Goal: Complete application form

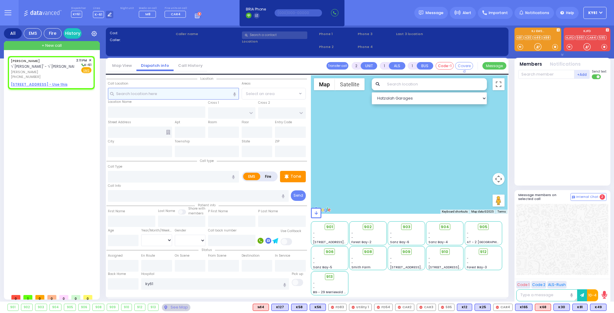
select select
radio input "true"
type input "[PERSON_NAME]"
select select
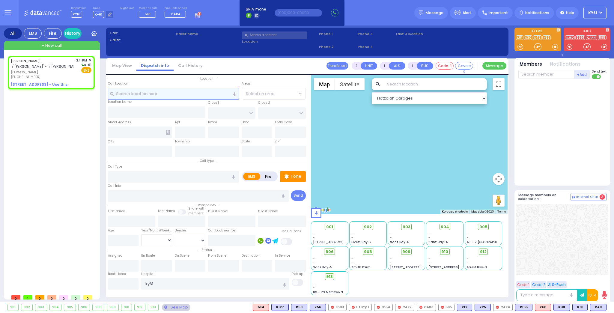
type input "14:11"
select select "Hatzalah Garages"
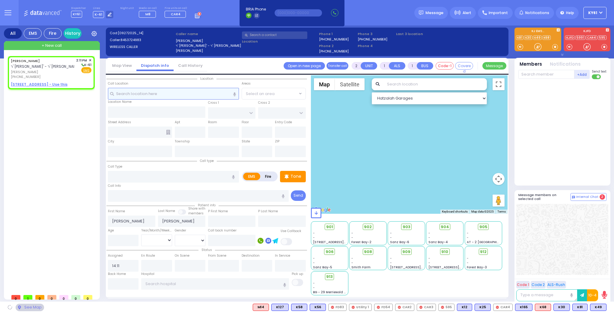
select select
radio input "true"
select select
select select "Hatzalah Garages"
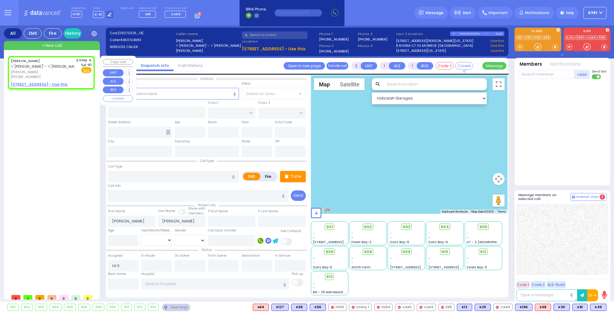
click at [54, 73] on span "[PERSON_NAME]" at bounding box center [42, 72] width 63 height 5
select select
radio input "true"
select select
select select "Hatzalah Garages"
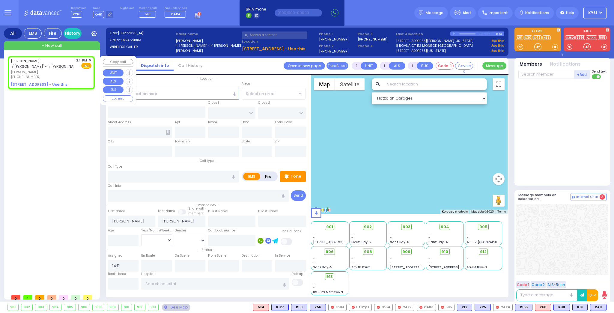
select select
radio input "true"
select select
select select "Hatzalah Garages"
click at [64, 76] on div "[PHONE_NUMBER]" at bounding box center [42, 76] width 63 height 5
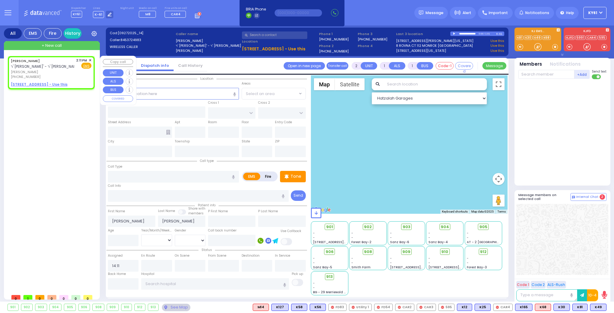
select select
radio input "true"
select select
select select "Hatzalah Garages"
click at [40, 82] on u "[STREET_ADDRESS] - Use this" at bounding box center [39, 84] width 57 height 5
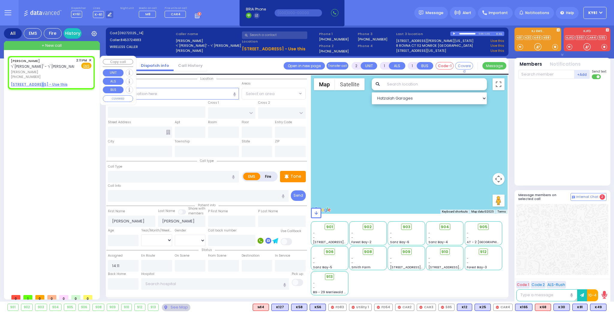
select select
radio input "true"
select select
select select "Hatzalah Garages"
select select
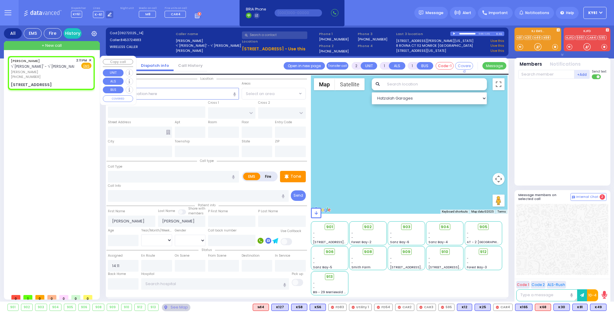
radio input "true"
select select
select select "Hatzalah Garages"
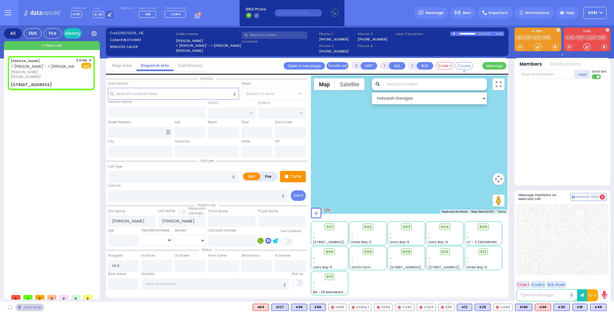
type input "[GEOGRAPHIC_DATA]"
type input "COUNTY ROUTE 105"
type input "[STREET_ADDRESS]"
type input "302"
type input "[PERSON_NAME]"
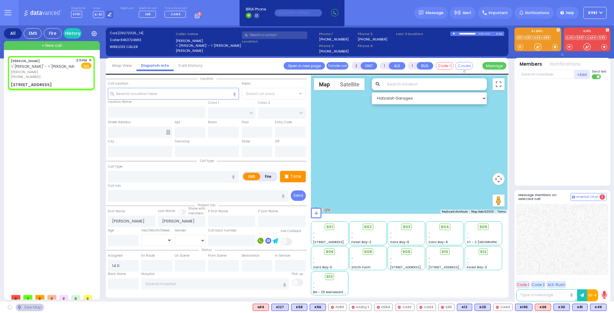
type input "[US_STATE]"
type input "10950"
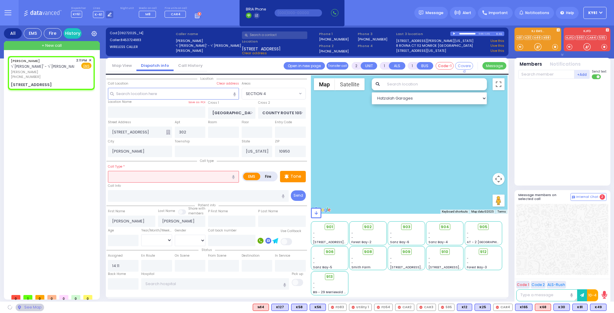
select select "SECTION 4"
drag, startPoint x: 134, startPoint y: 172, endPoint x: 137, endPoint y: 172, distance: 3.3
click at [136, 172] on input "text" at bounding box center [173, 176] width 131 height 11
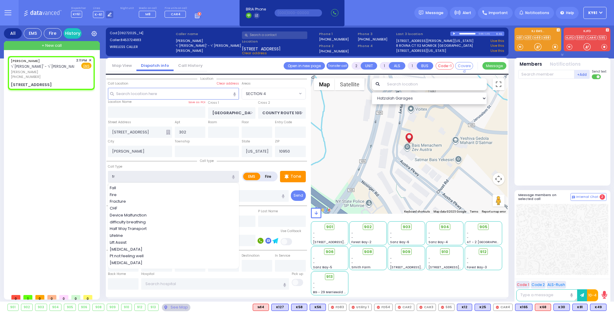
type input "fra"
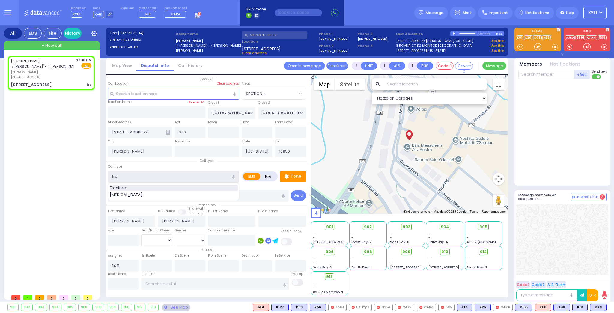
select select
radio input "true"
select select
select select "Hatzalah Garages"
type input "fra"
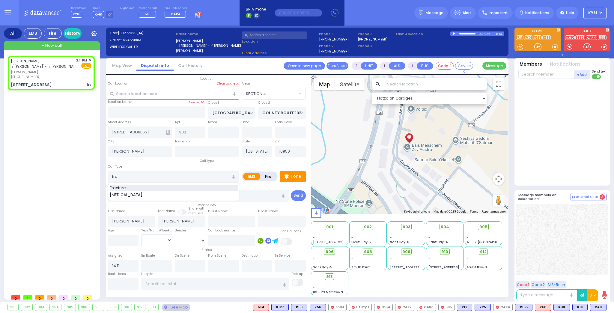
select select "SECTION 4"
click at [121, 189] on span "Fracture" at bounding box center [119, 188] width 18 height 6
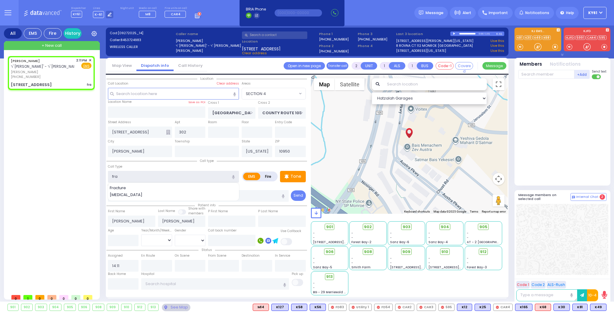
type input "Fracture"
type input "0"
select select
radio input "true"
select select
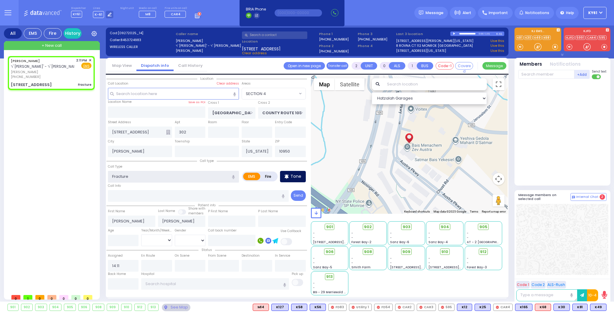
select select "Hatzalah Garages"
select select "SECTION 4"
click at [291, 171] on div "Tone" at bounding box center [293, 176] width 26 height 11
select select
radio input "true"
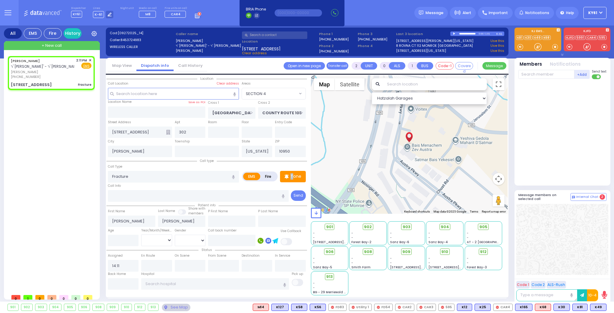
select select
select select "Hatzalah Garages"
select select "SECTION 4"
click at [601, 304] on span "K101" at bounding box center [598, 307] width 16 height 7
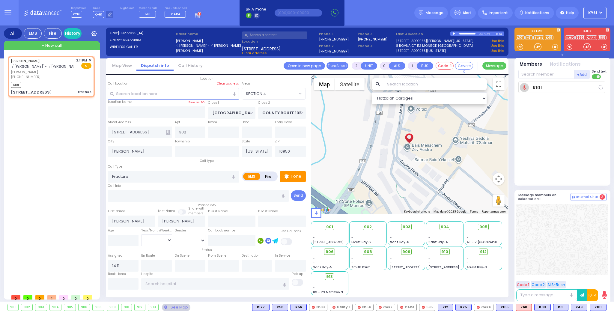
select select
radio input "true"
select select
type input "14:13"
select select "Hatzalah Garages"
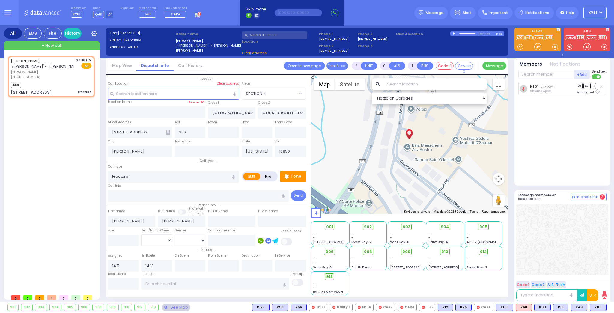
select select "SECTION 4"
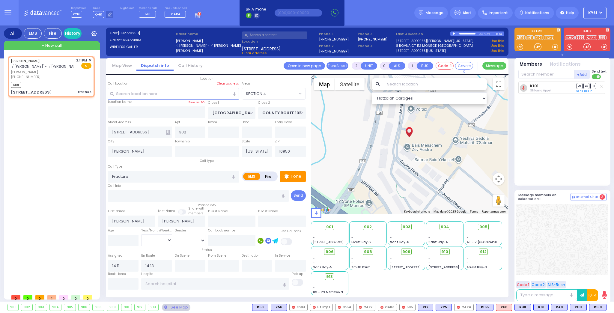
click at [596, 302] on div "901 902 903 904 905 906" at bounding box center [307, 307] width 614 height 11
click at [596, 307] on span "K519" at bounding box center [597, 307] width 17 height 7
select select
radio input "true"
select select
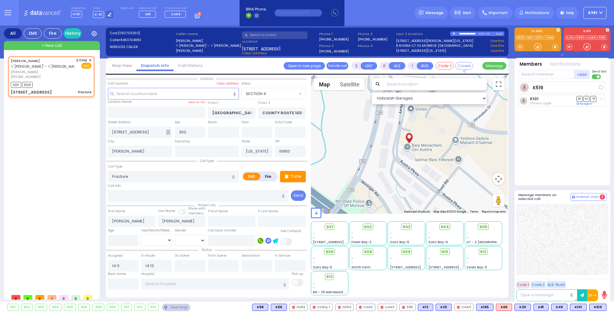
select select "Hatzalah Garages"
select select "SECTION 4"
click at [579, 305] on span "K90" at bounding box center [579, 307] width 16 height 7
select select
radio input "true"
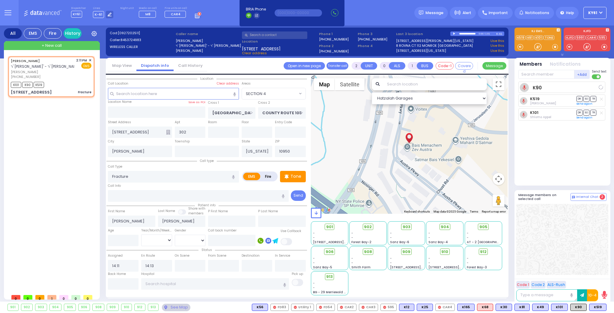
select select
select select "Hatzalah Garages"
select select "SECTION 4"
type input "6"
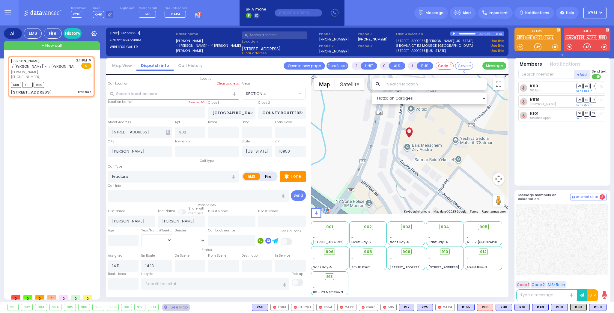
type input "6"
select select
radio input "true"
type input "Unknown"
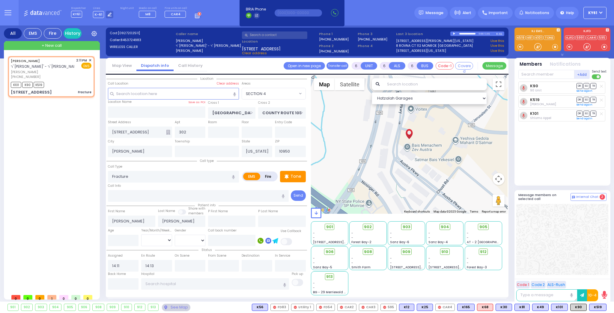
select select "Year"
select select "Hatzalah Garages"
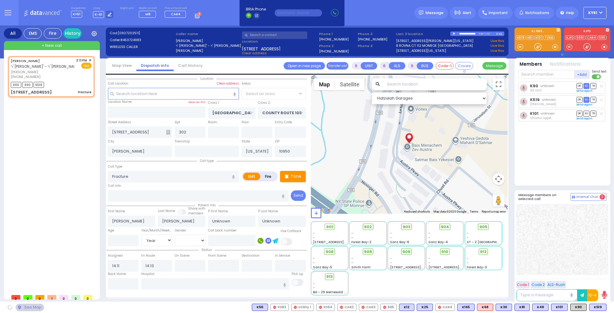
select select "SECTION 4"
select select
radio input "true"
select select "Year"
select select "Hatzalah Garages"
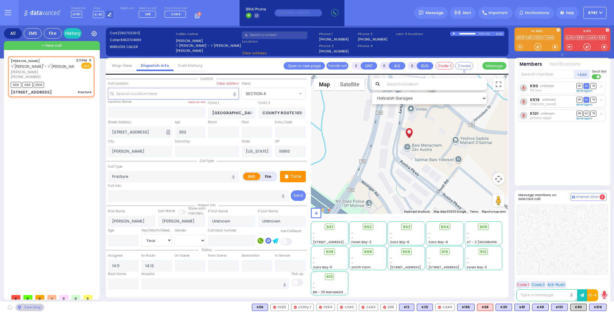
select select "SECTION 4"
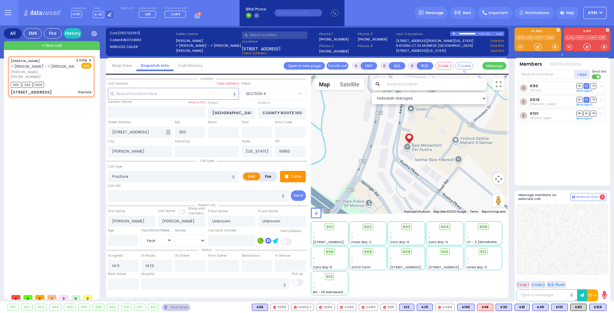
select select
radio input "true"
type input "Avrumy"
type input "[PERSON_NAME]"
type input "2"
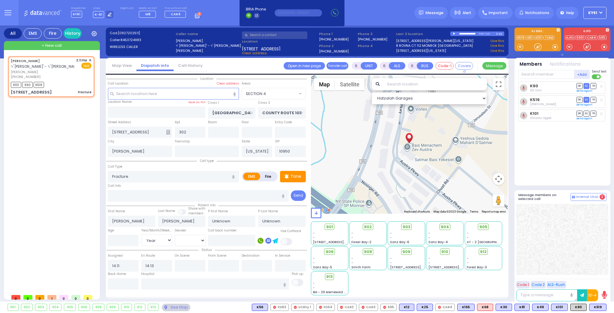
select select "Year"
select select "Hatzalah Garages"
select select "SECTION 4"
select select
radio input "true"
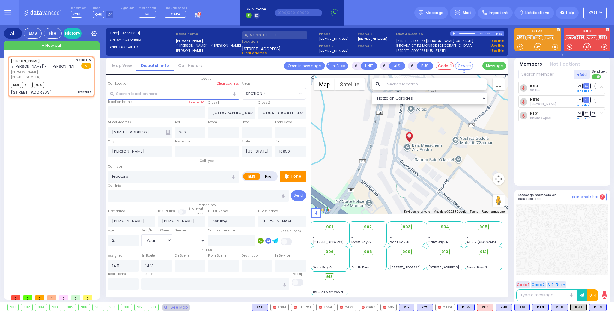
select select "Year"
select select "Hatzalah Garages"
select select "SECTION 4"
select select
radio input "true"
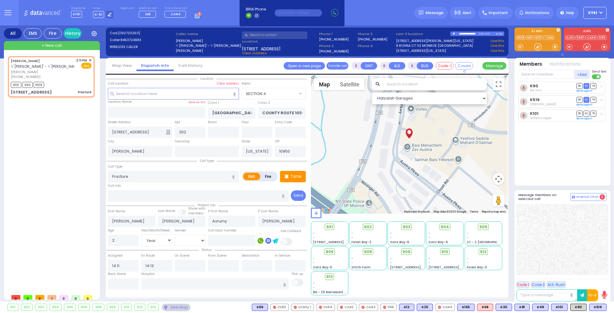
select select "Year"
select select "Hatzalah Garages"
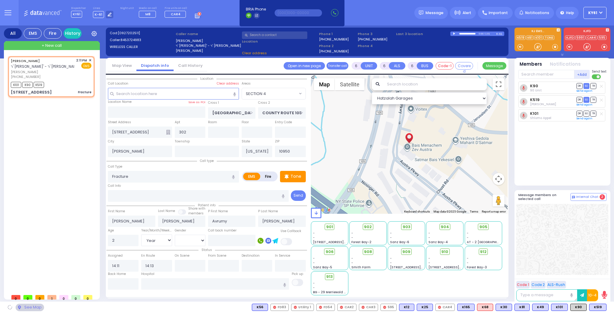
select select "SECTION 4"
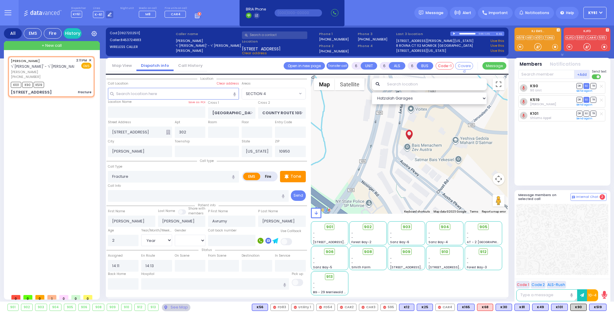
select select
radio input "true"
select select "Year"
select select "Hatzalah Garages"
select select "SECTION 4"
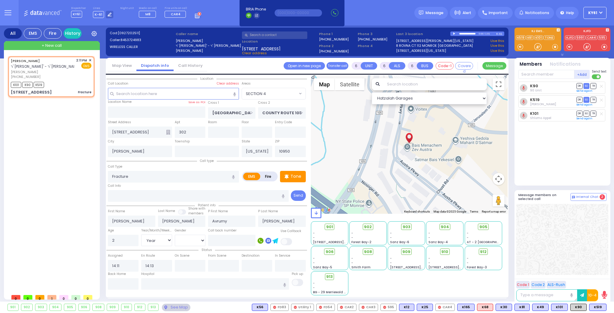
select select
radio input "true"
select select "Year"
select select "Hatzalah Garages"
select select "SECTION 4"
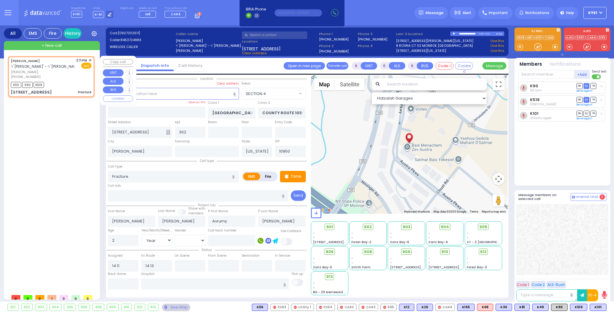
click at [90, 60] on span "✕" at bounding box center [90, 60] width 3 height 5
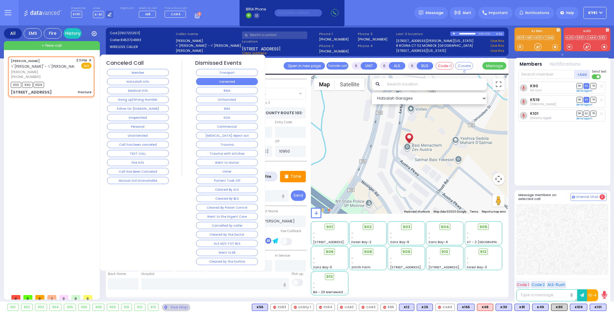
click at [213, 80] on button "Corrected" at bounding box center [227, 81] width 62 height 7
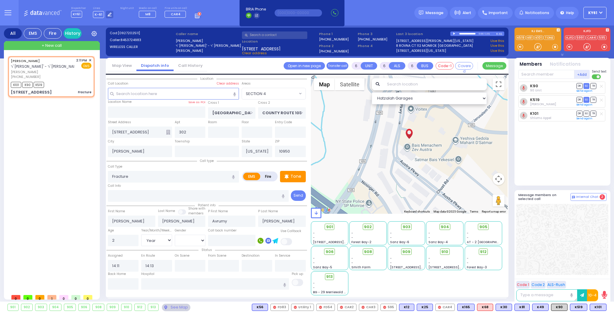
select select
radio input "true"
select select
